Goal: Find specific page/section: Find specific page/section

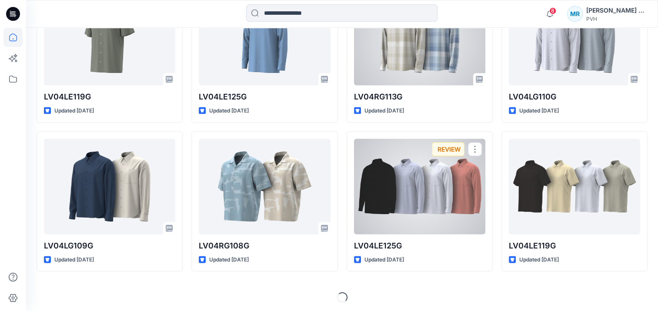
scroll to position [1708, 0]
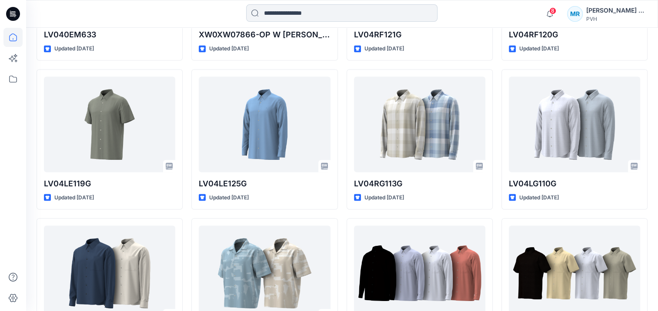
click at [280, 9] on input at bounding box center [341, 12] width 191 height 17
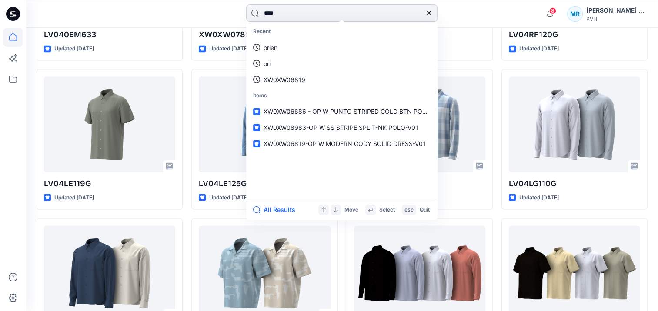
type input "*****"
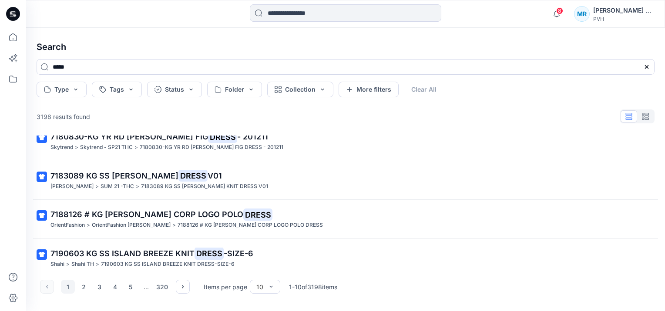
scroll to position [254, 0]
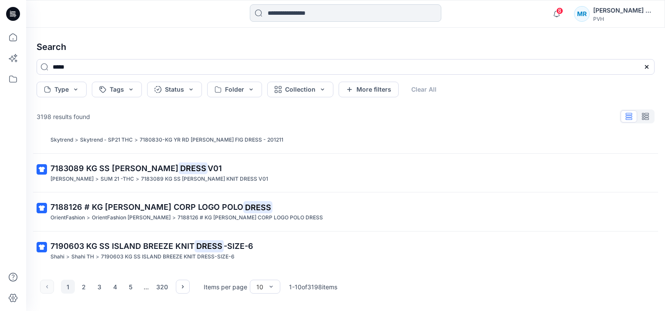
click at [281, 16] on input at bounding box center [345, 12] width 191 height 17
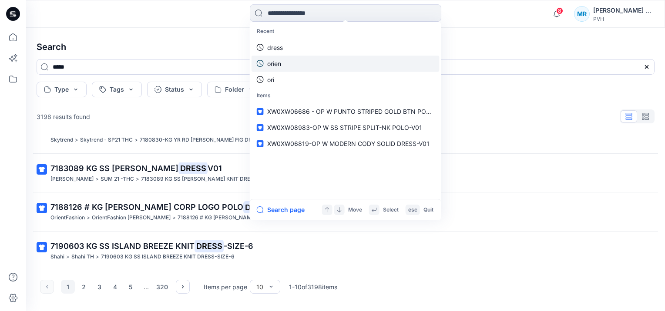
click at [282, 61] on link "orien" at bounding box center [345, 64] width 188 height 16
type input "*****"
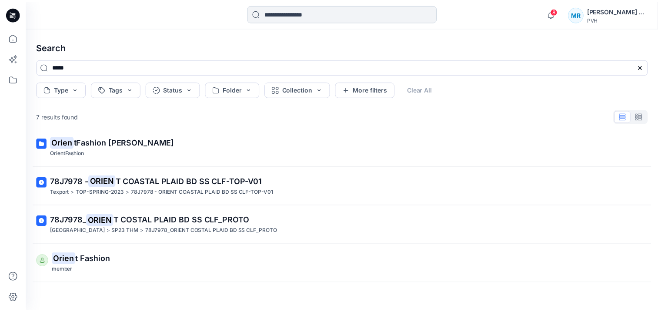
scroll to position [115, 0]
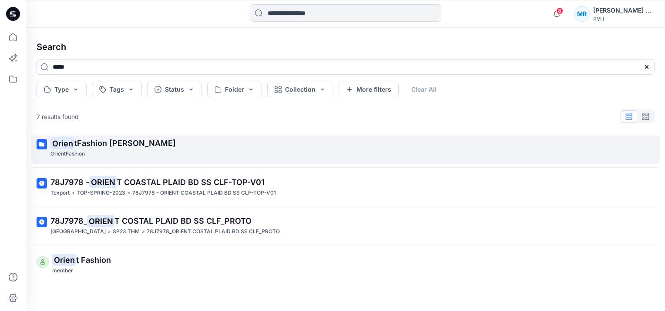
click at [71, 139] on mark "Orien" at bounding box center [62, 143] width 24 height 12
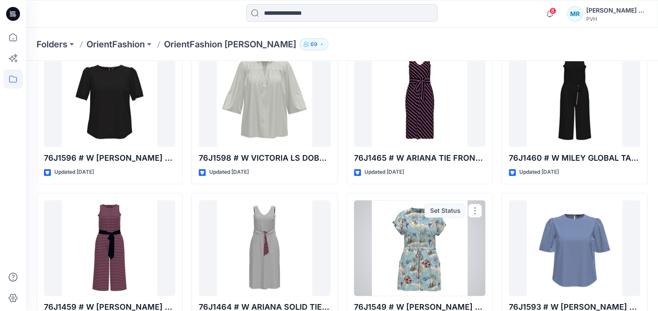
scroll to position [941, 0]
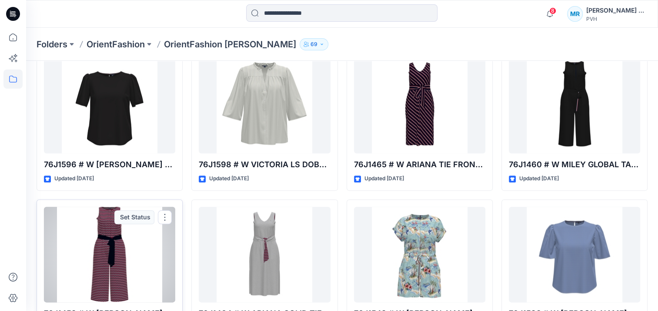
click at [121, 251] on div at bounding box center [109, 255] width 131 height 96
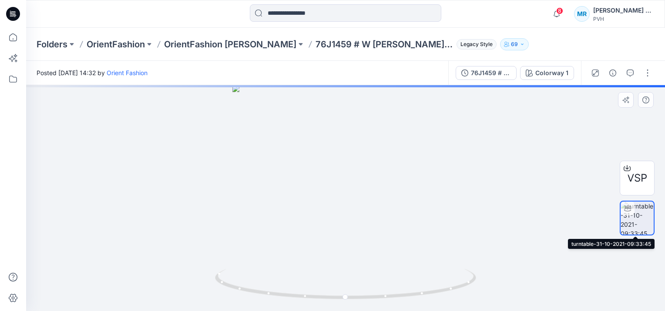
click at [636, 210] on img at bounding box center [636, 218] width 33 height 33
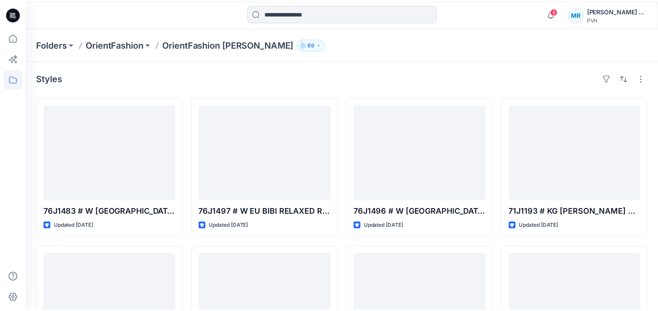
scroll to position [941, 0]
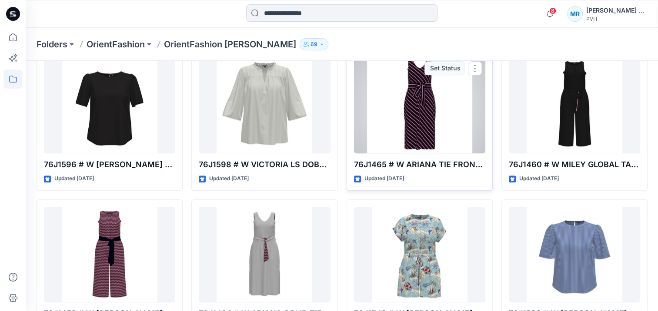
click at [424, 100] on div at bounding box center [419, 106] width 131 height 96
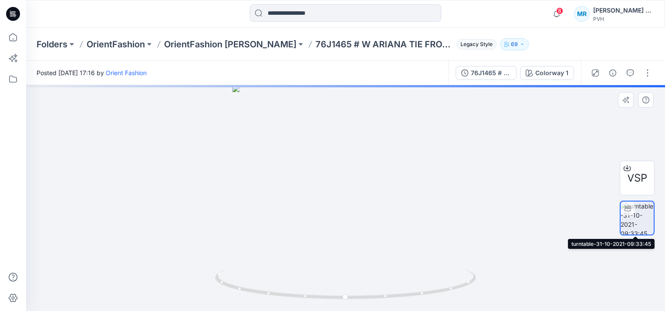
click at [638, 219] on img at bounding box center [636, 218] width 33 height 33
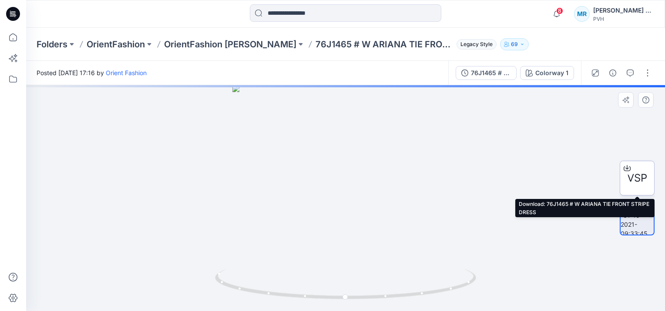
click at [628, 166] on icon at bounding box center [626, 168] width 7 height 7
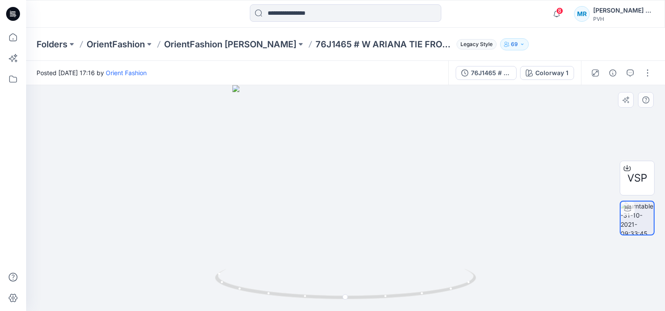
click at [588, 126] on div at bounding box center [345, 198] width 638 height 226
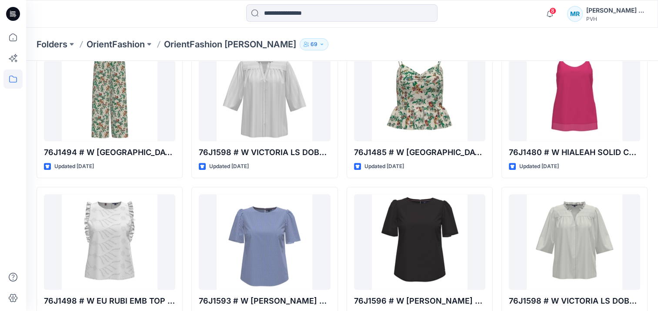
scroll to position [506, 0]
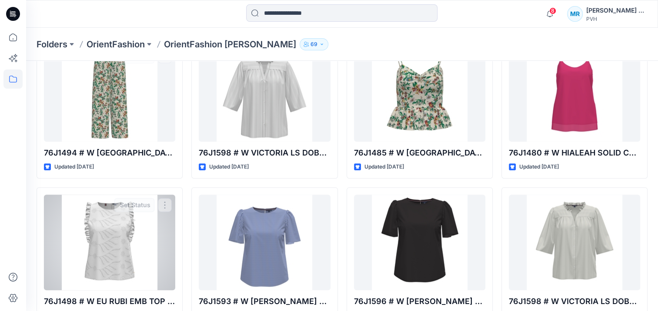
click at [117, 224] on div at bounding box center [109, 243] width 131 height 96
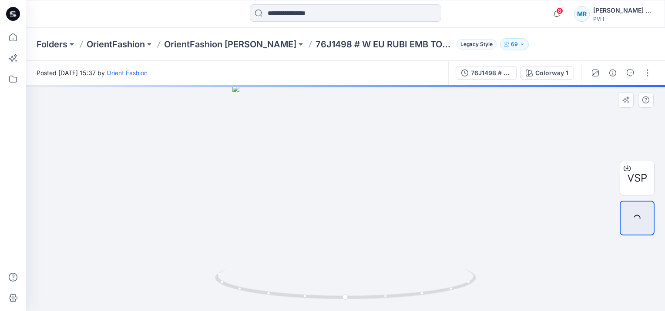
click at [493, 118] on div at bounding box center [345, 198] width 638 height 226
click at [639, 149] on div "VSP" at bounding box center [636, 199] width 35 height 120
